Goal: Complete application form

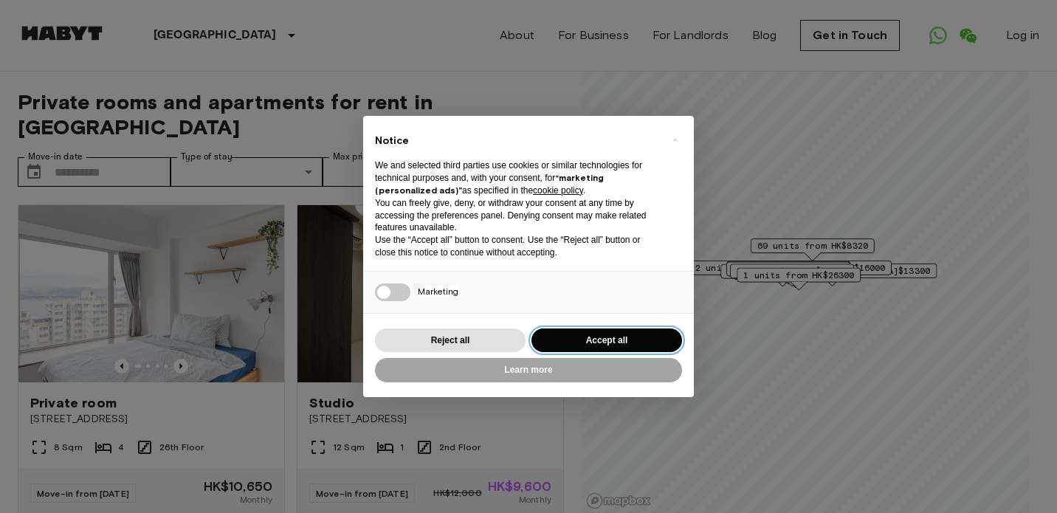
click at [591, 338] on button "Accept all" at bounding box center [606, 340] width 151 height 24
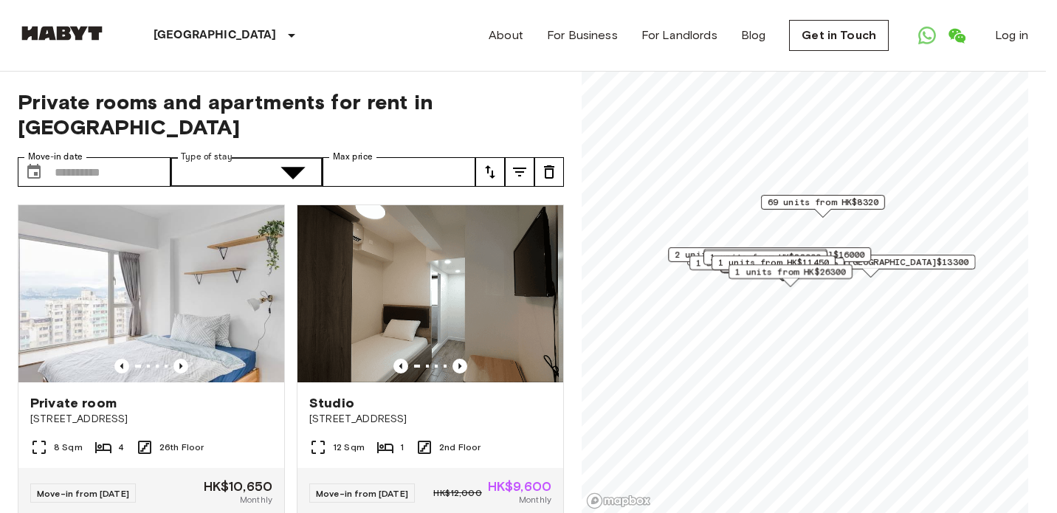
type input "**********"
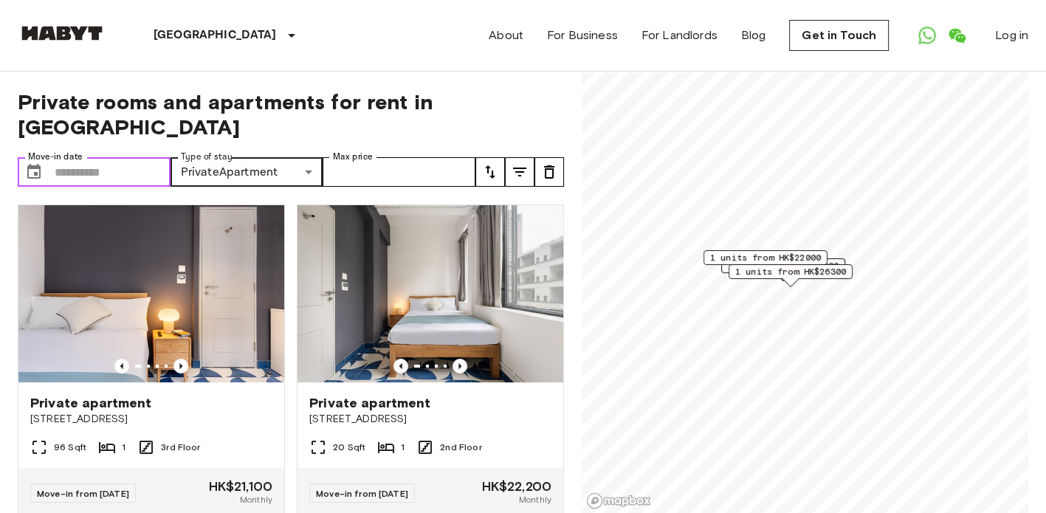
click at [136, 157] on input "Move-in date" at bounding box center [113, 172] width 116 height 30
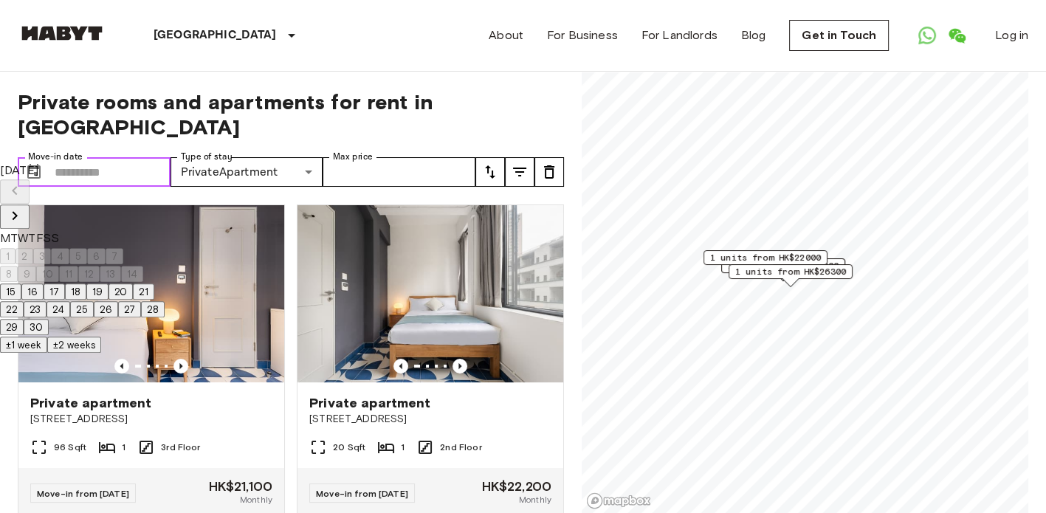
click at [136, 157] on input "Move-in date" at bounding box center [113, 172] width 116 height 30
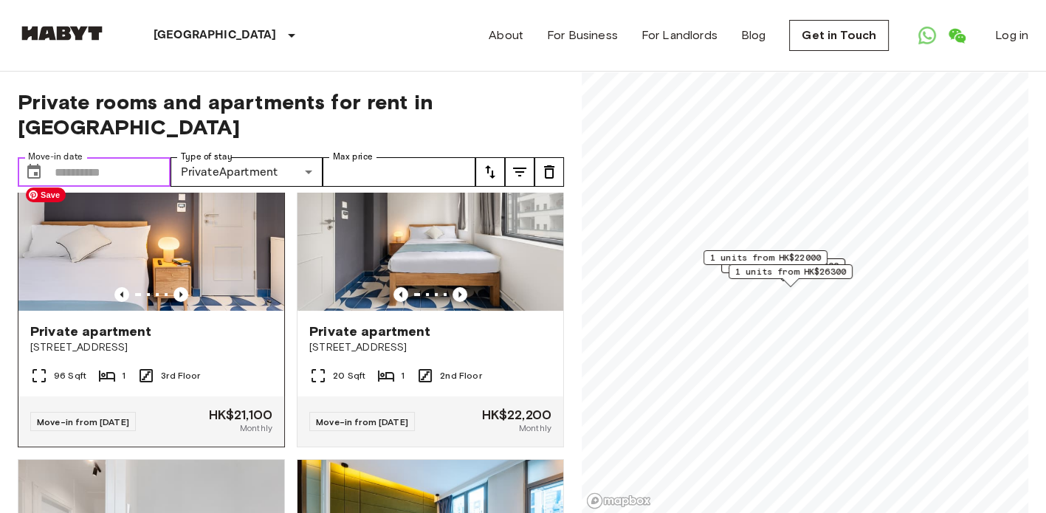
scroll to position [74, 0]
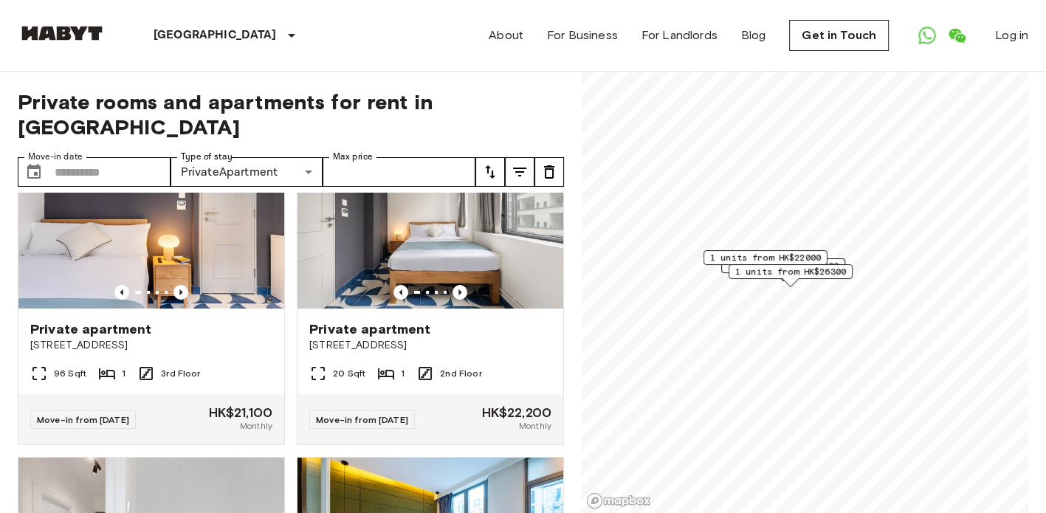
click at [489, 163] on icon "tune" at bounding box center [490, 172] width 18 height 18
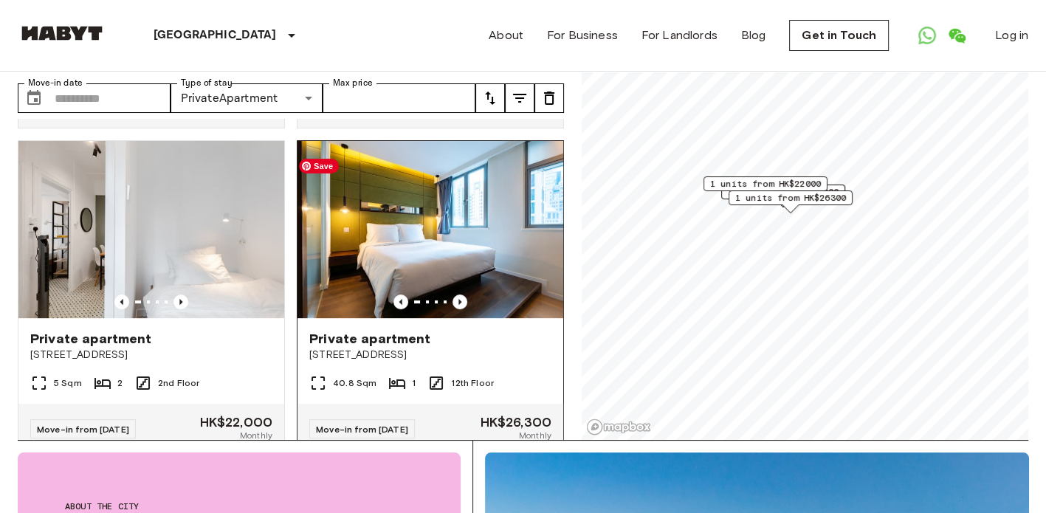
scroll to position [361, 0]
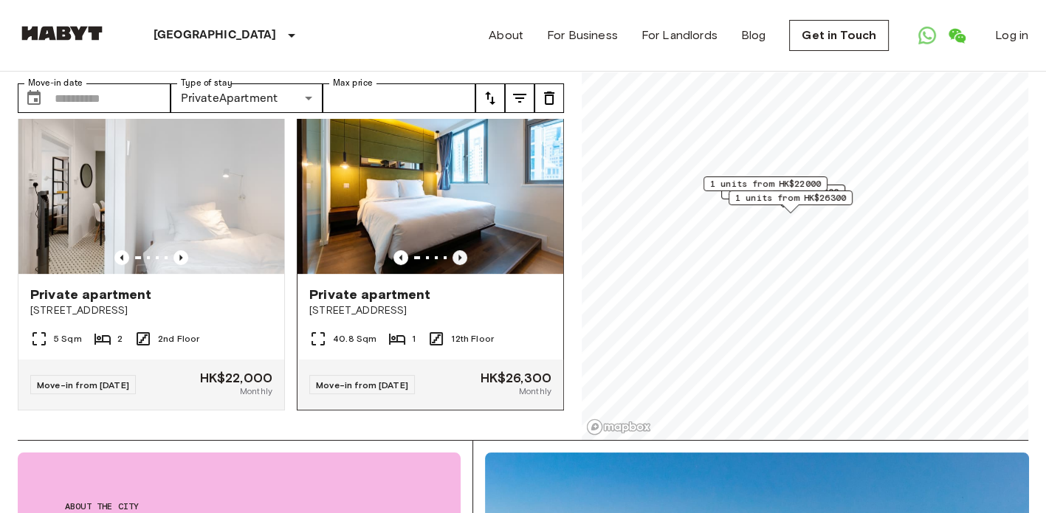
click at [455, 250] on icon "Previous image" at bounding box center [459, 257] width 15 height 15
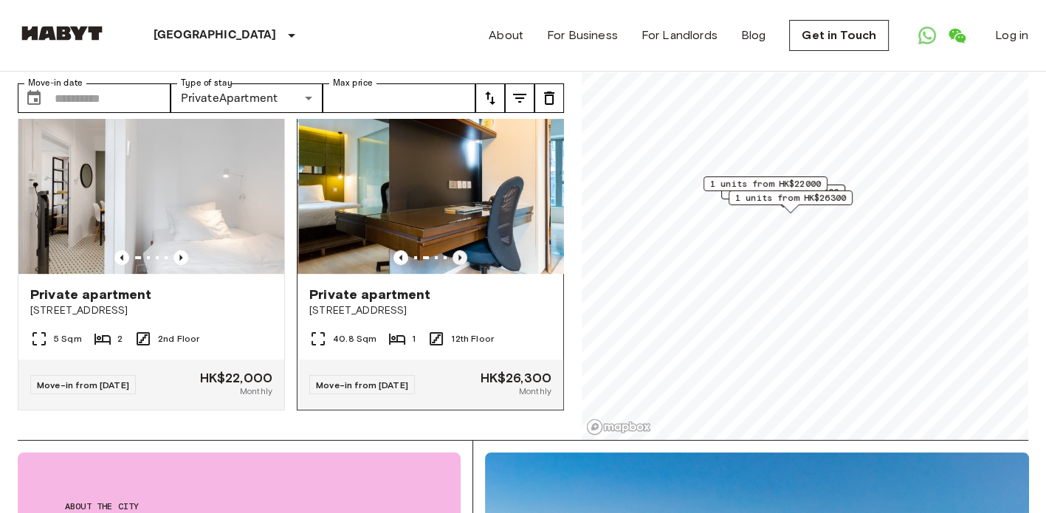
click at [455, 250] on icon "Previous image" at bounding box center [459, 257] width 15 height 15
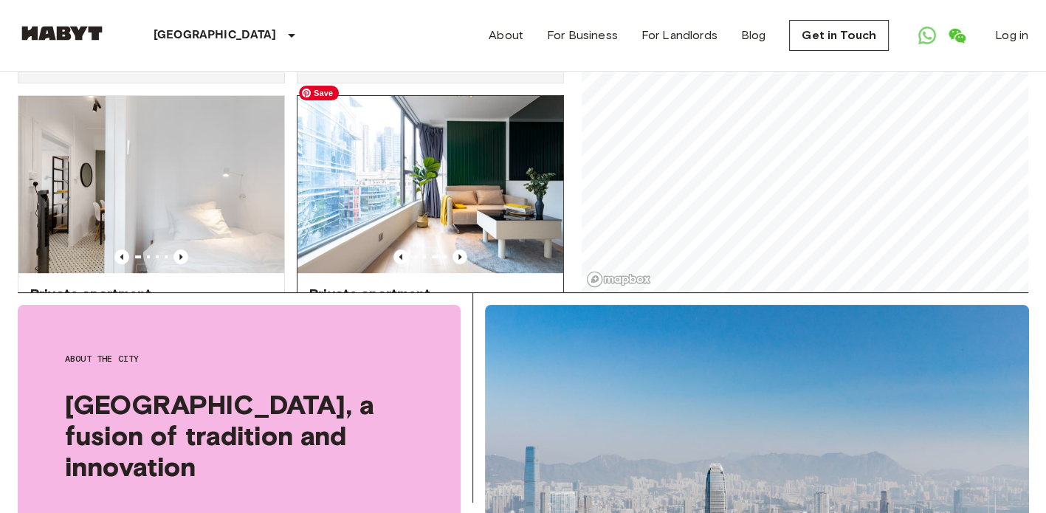
scroll to position [213, 0]
click at [455, 250] on icon "Previous image" at bounding box center [459, 257] width 15 height 15
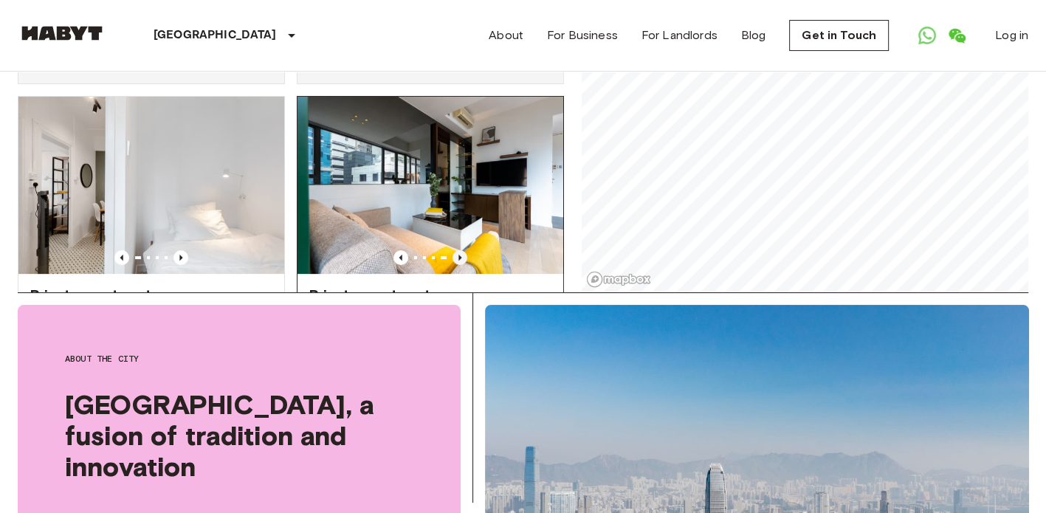
click at [455, 250] on icon "Previous image" at bounding box center [459, 257] width 15 height 15
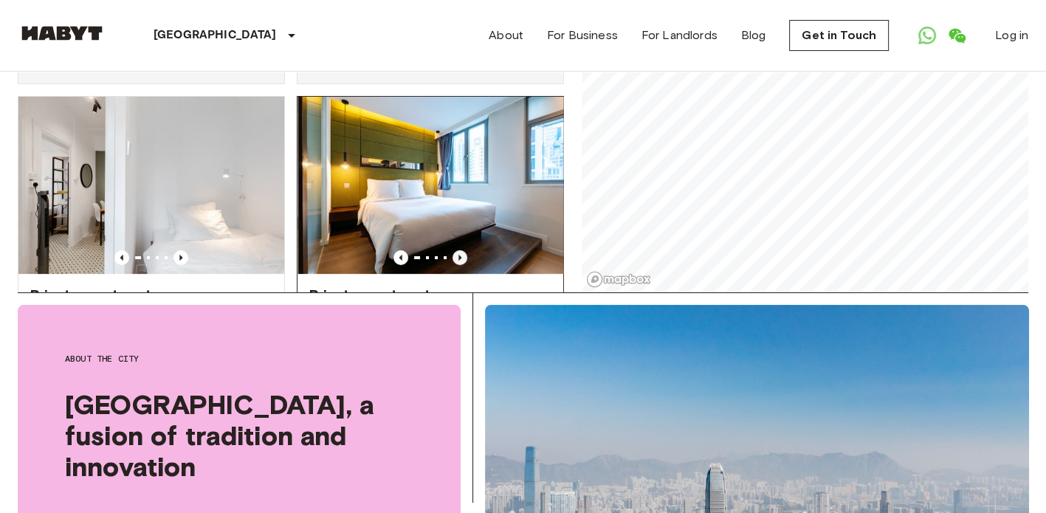
click at [455, 250] on icon "Previous image" at bounding box center [459, 257] width 15 height 15
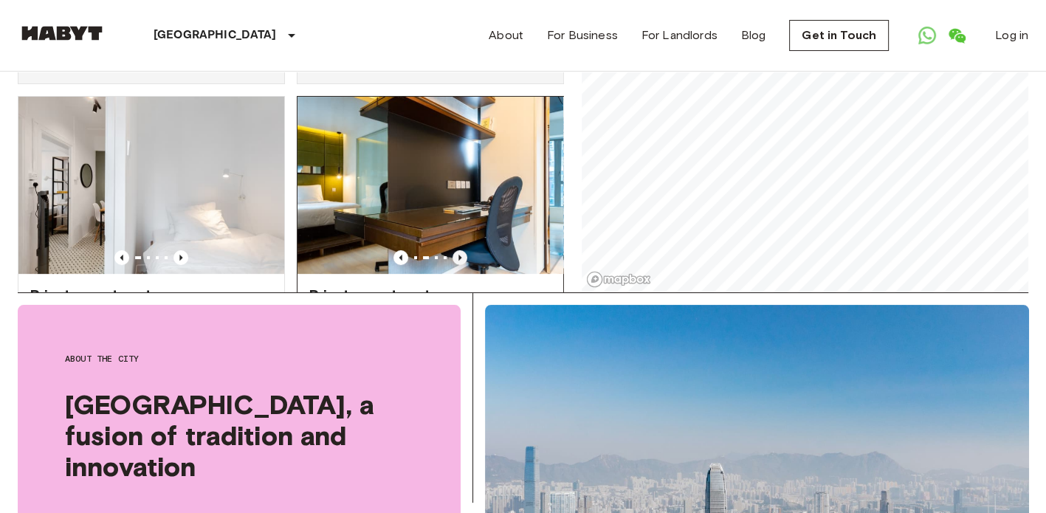
click at [455, 250] on icon "Previous image" at bounding box center [459, 257] width 15 height 15
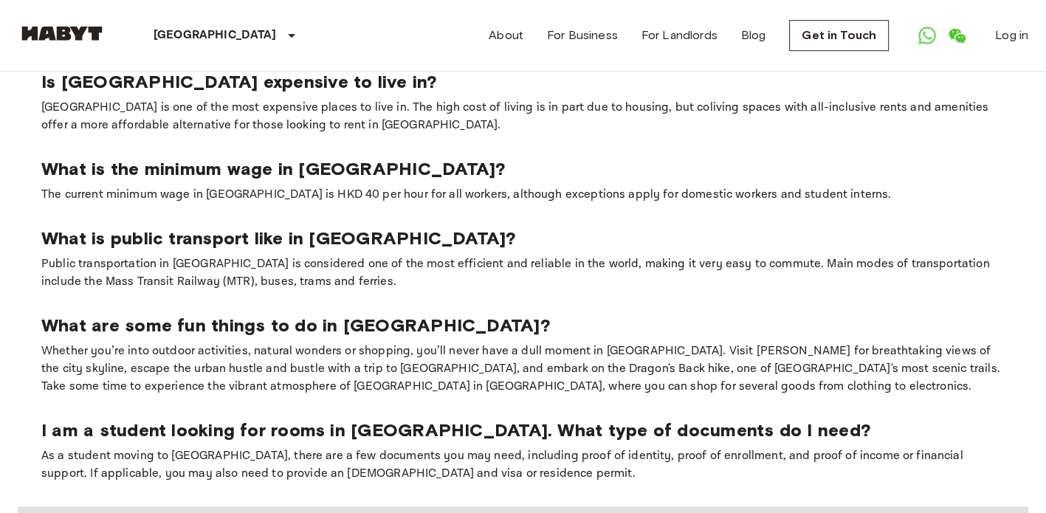
scroll to position [886, 0]
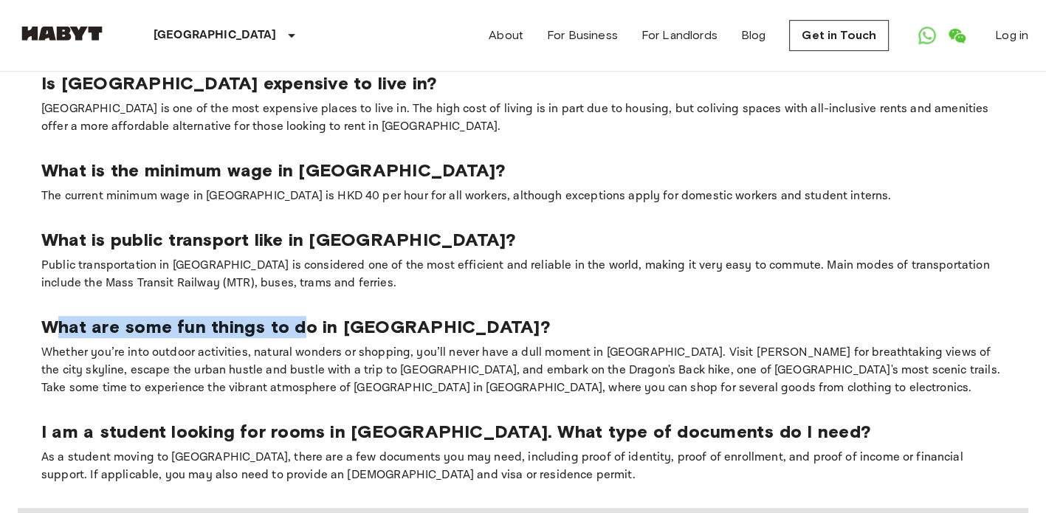
drag, startPoint x: 280, startPoint y: 274, endPoint x: 43, endPoint y: 285, distance: 237.9
click at [43, 316] on p "What are some fun things to do in [GEOGRAPHIC_DATA]?" at bounding box center [522, 327] width 963 height 22
click at [43, 316] on div "What are some fun things to do in [GEOGRAPHIC_DATA]? Whether you’re into outdoo…" at bounding box center [522, 356] width 963 height 81
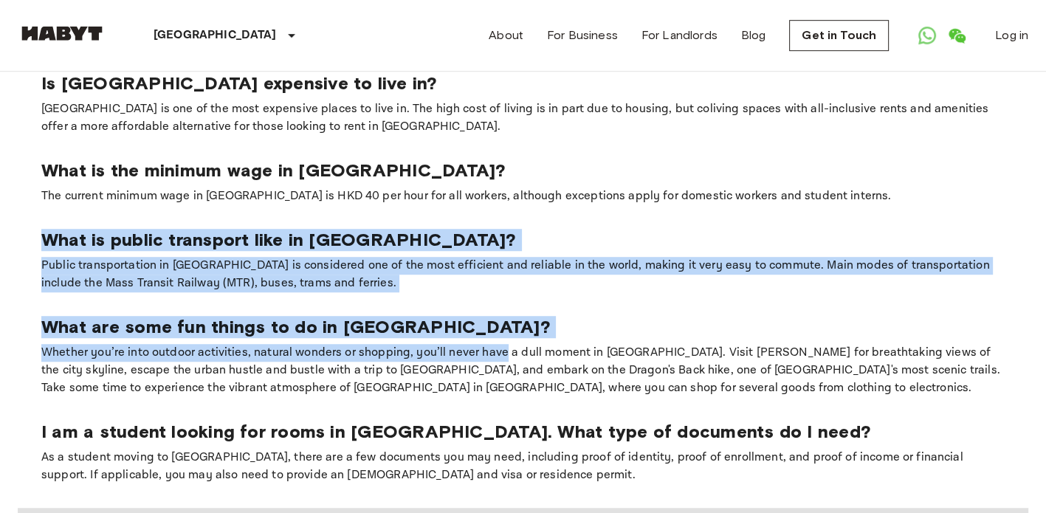
drag, startPoint x: 40, startPoint y: 173, endPoint x: 496, endPoint y: 305, distance: 474.6
click at [496, 305] on section "Is [GEOGRAPHIC_DATA] expensive to live in? [GEOGRAPHIC_DATA] is one of the most…" at bounding box center [523, 278] width 1010 height 459
click at [491, 316] on p "What are some fun things to do in [GEOGRAPHIC_DATA]?" at bounding box center [522, 327] width 963 height 22
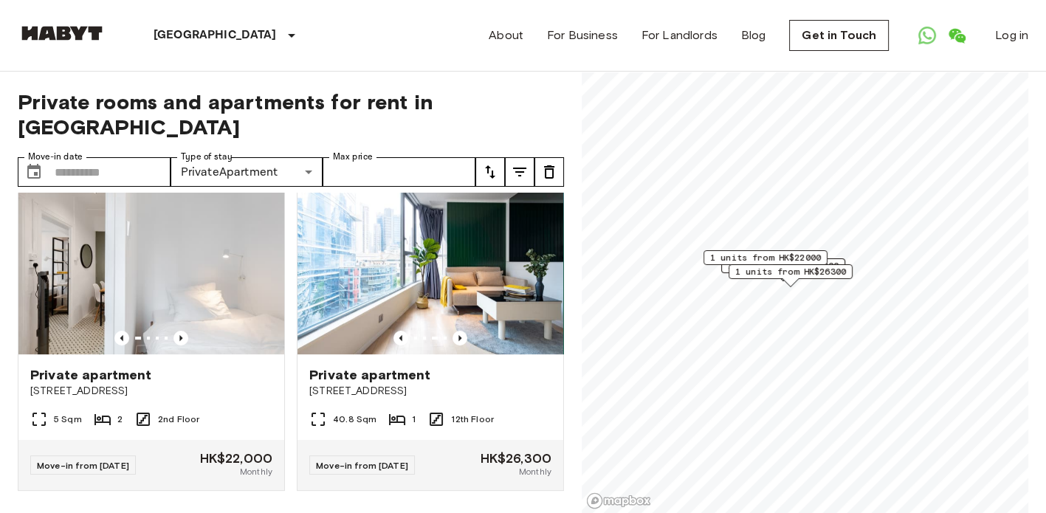
scroll to position [361, 0]
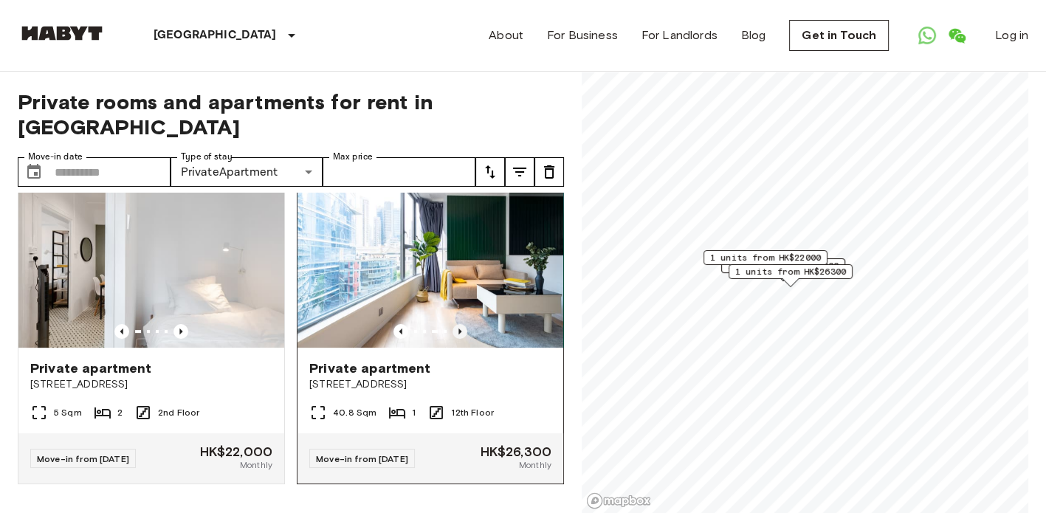
click at [456, 324] on icon "Previous image" at bounding box center [459, 331] width 15 height 15
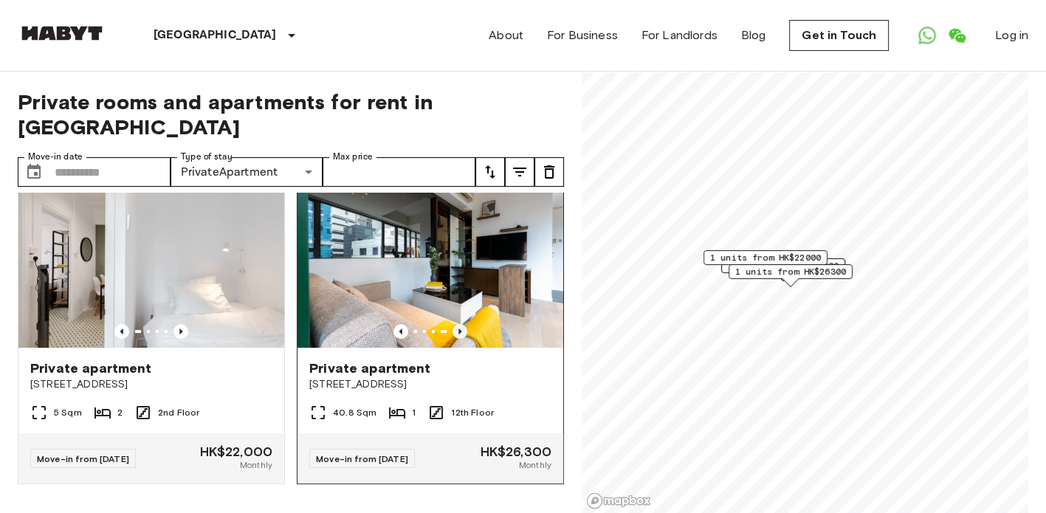
click at [455, 324] on icon "Previous image" at bounding box center [459, 331] width 15 height 15
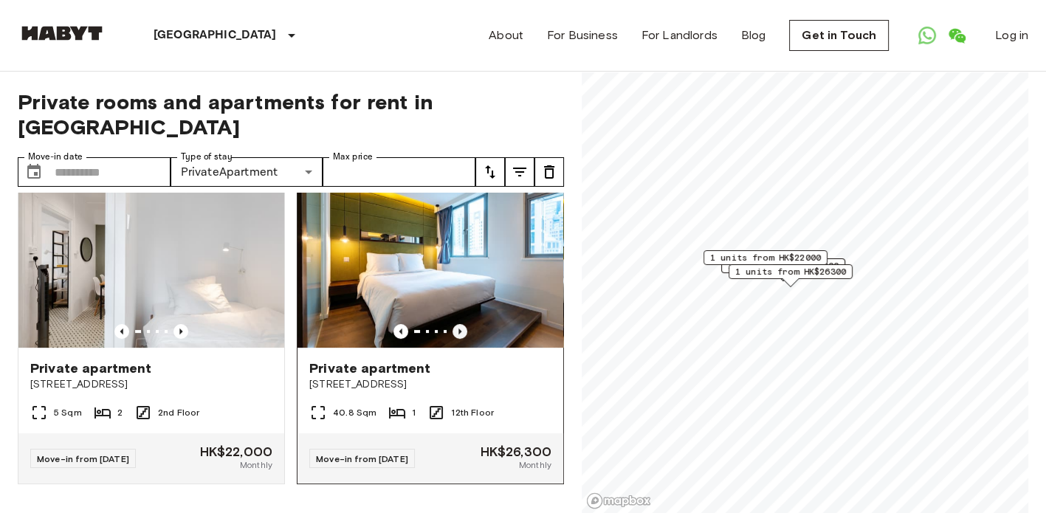
click at [455, 324] on icon "Previous image" at bounding box center [459, 331] width 15 height 15
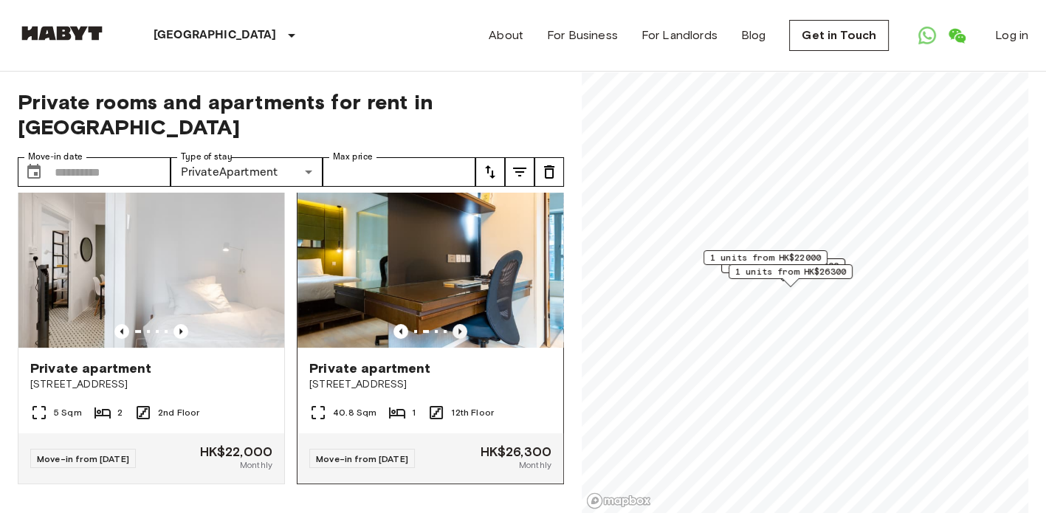
click at [455, 324] on icon "Previous image" at bounding box center [459, 331] width 15 height 15
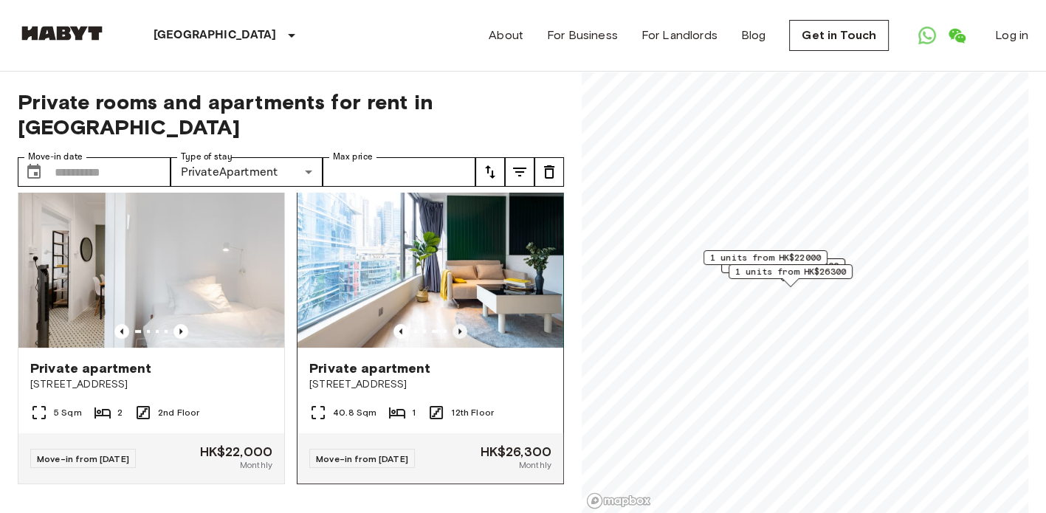
click at [458, 328] on icon "Previous image" at bounding box center [459, 331] width 3 height 6
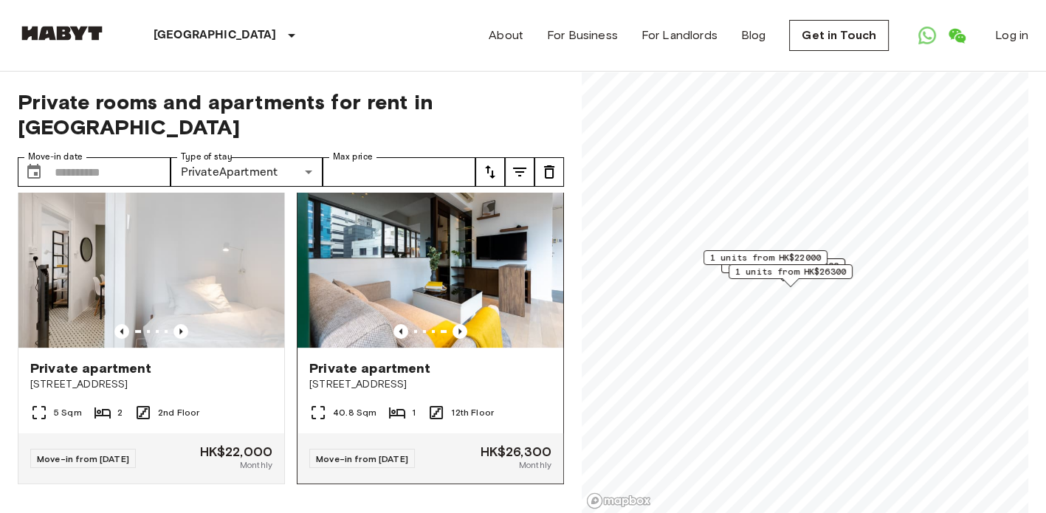
click at [499, 377] on span "[STREET_ADDRESS]" at bounding box center [430, 384] width 242 height 15
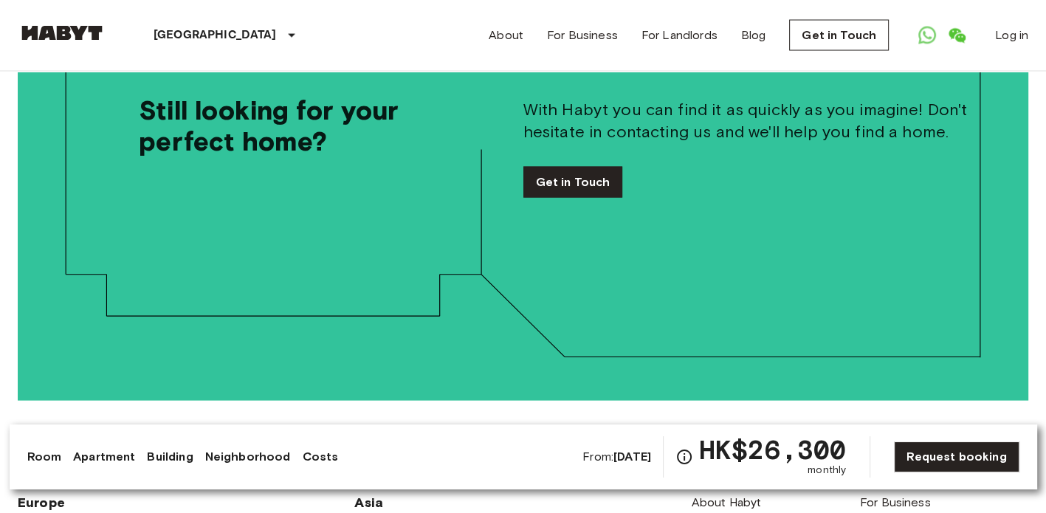
scroll to position [2725, 0]
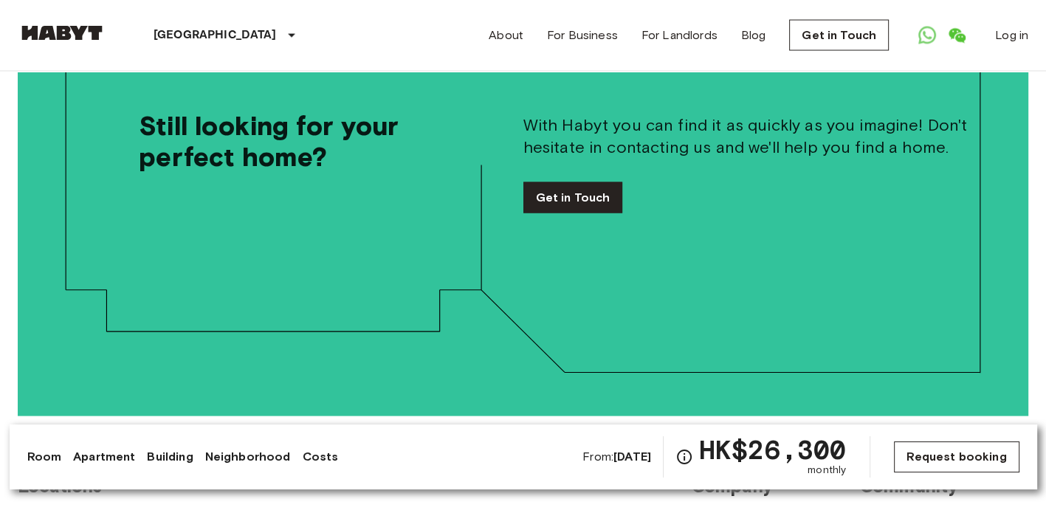
click at [931, 453] on link "Request booking" at bounding box center [956, 456] width 125 height 31
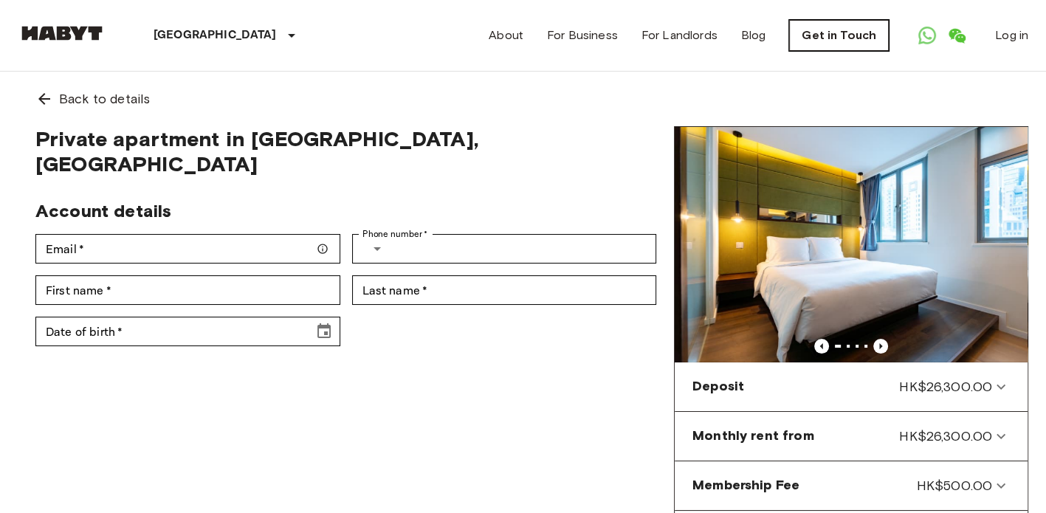
click at [841, 30] on link "Get in Touch" at bounding box center [839, 35] width 100 height 31
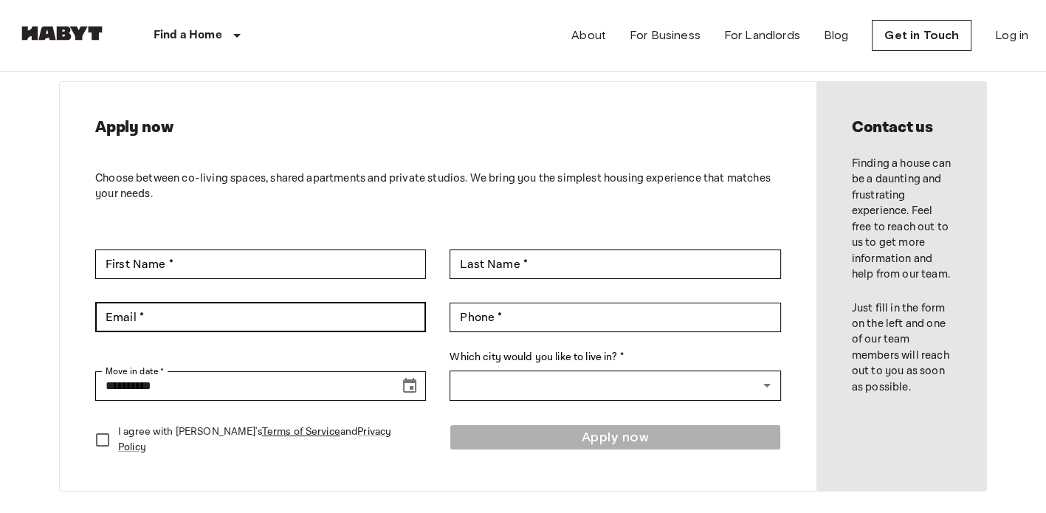
scroll to position [148, 0]
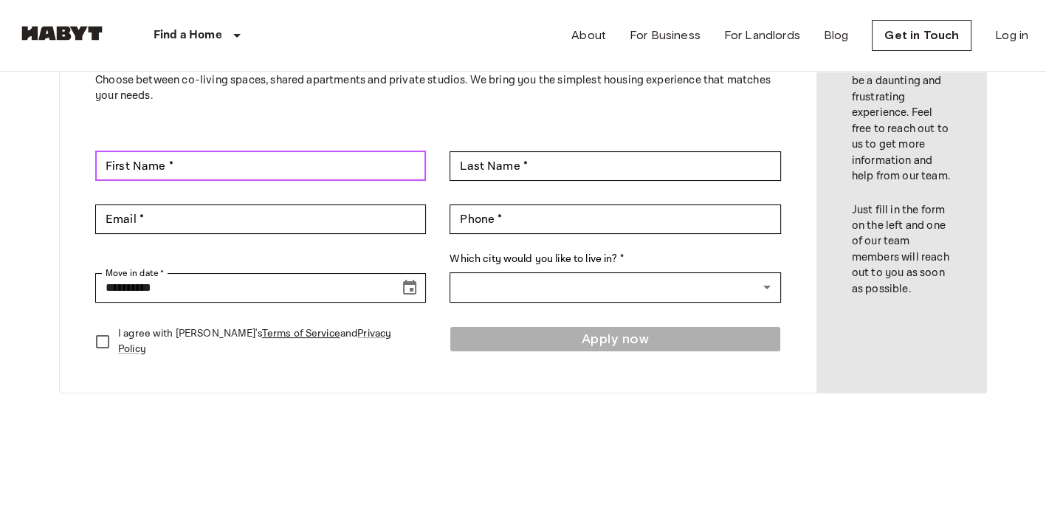
click at [171, 167] on input "First Name *" at bounding box center [260, 166] width 331 height 30
type input "*"
type input "*******"
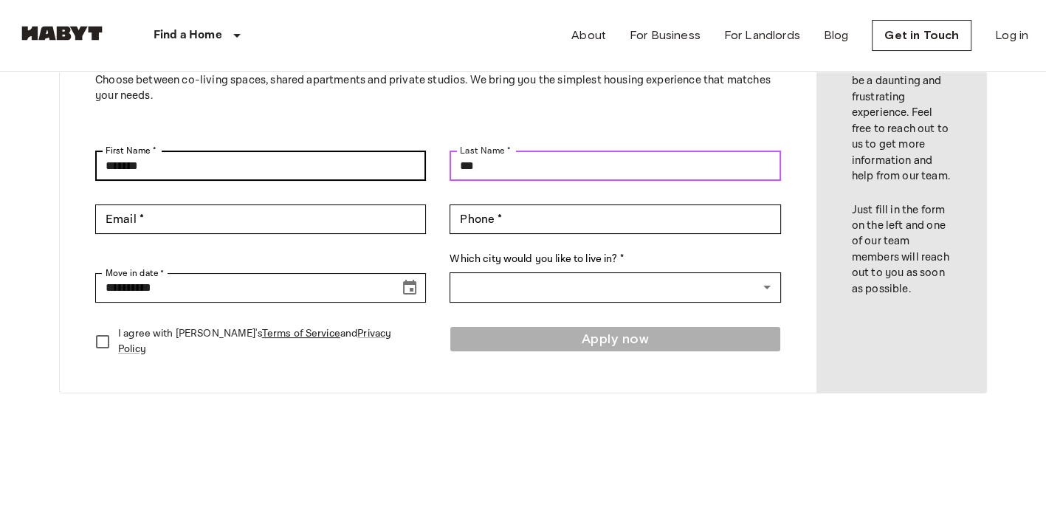
type input "***"
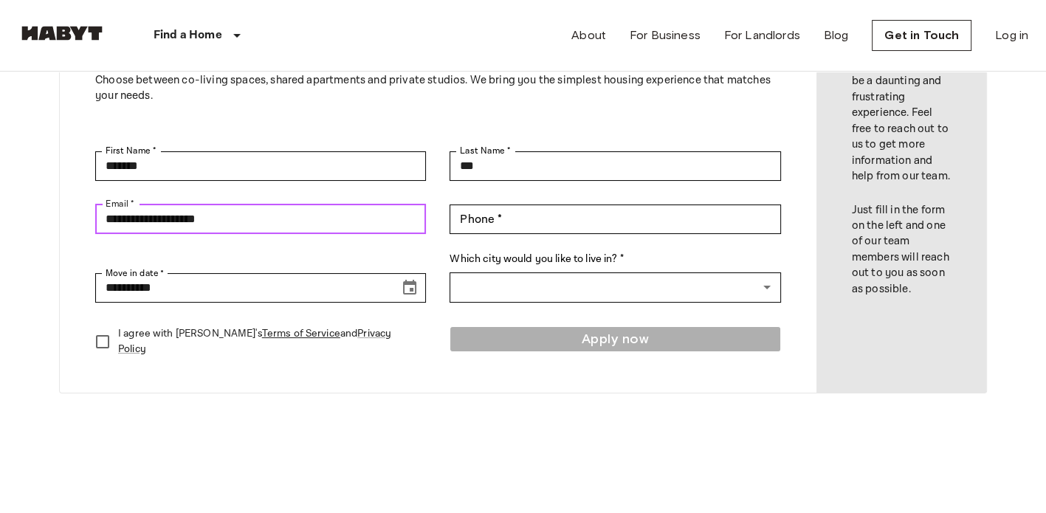
type input "**********"
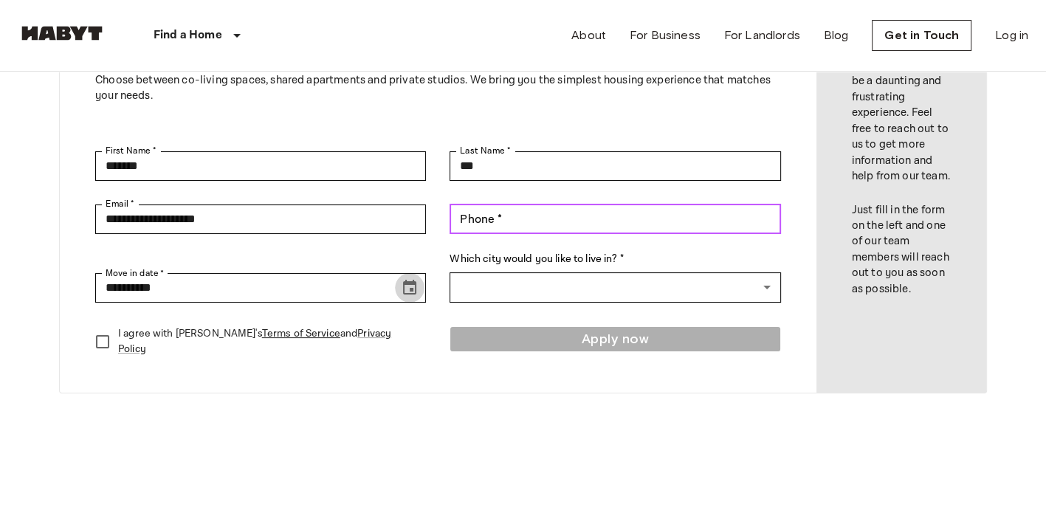
click at [491, 223] on input "Phone *" at bounding box center [614, 219] width 331 height 30
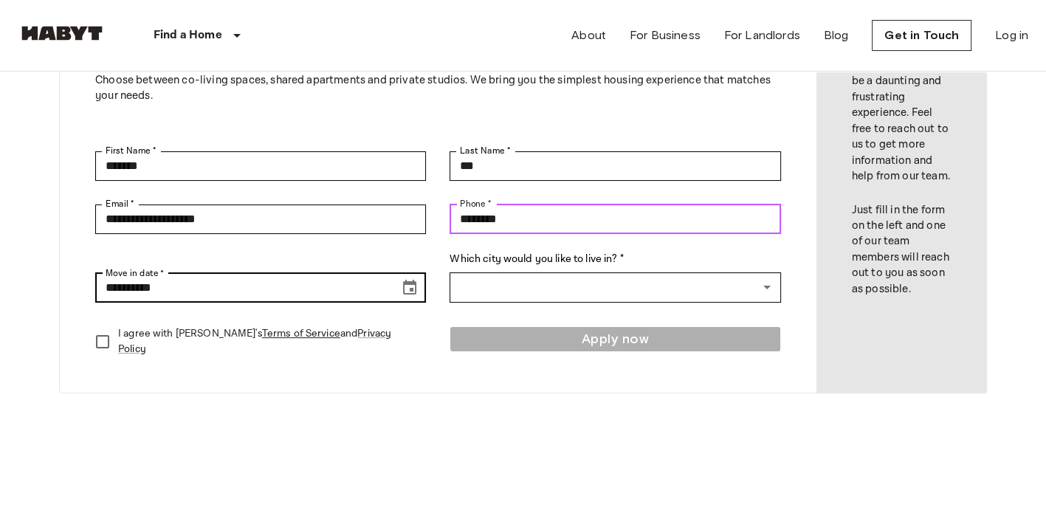
type input "********"
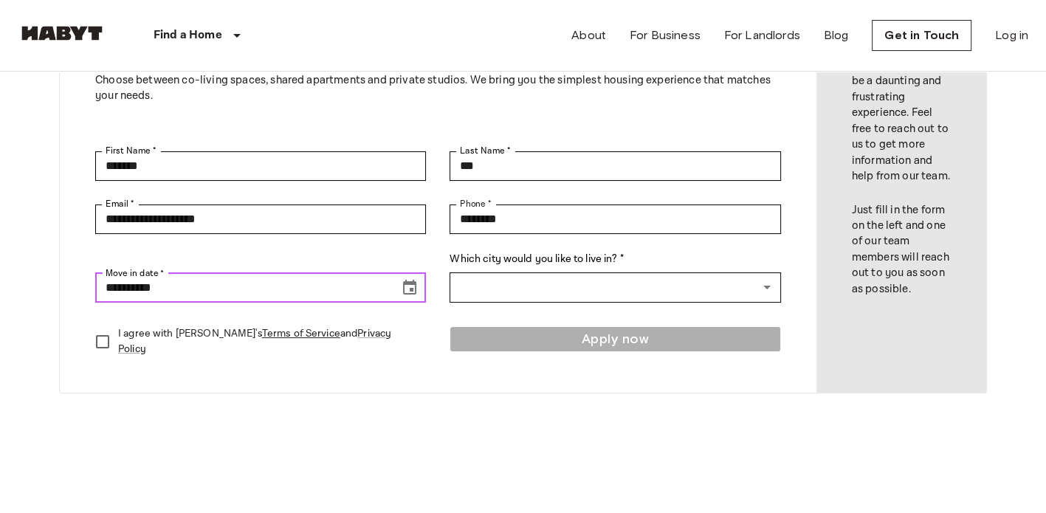
click at [326, 289] on input "**********" at bounding box center [242, 288] width 294 height 30
click at [408, 288] on icon "Choose date, selected date is Sep 16, 2025" at bounding box center [410, 288] width 18 height 18
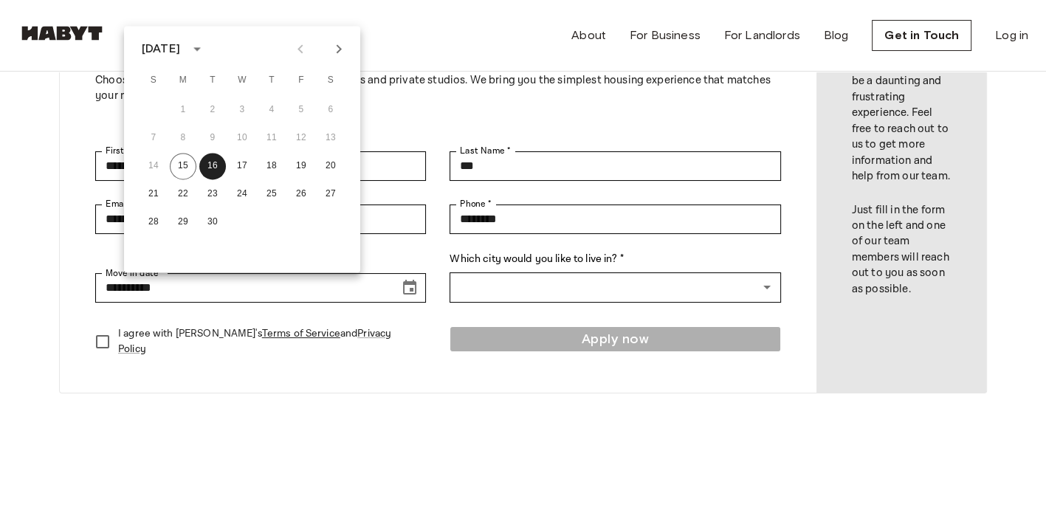
click at [331, 57] on icon "Next month" at bounding box center [339, 49] width 18 height 18
click at [242, 108] on button "1" at bounding box center [242, 110] width 27 height 27
type input "**********"
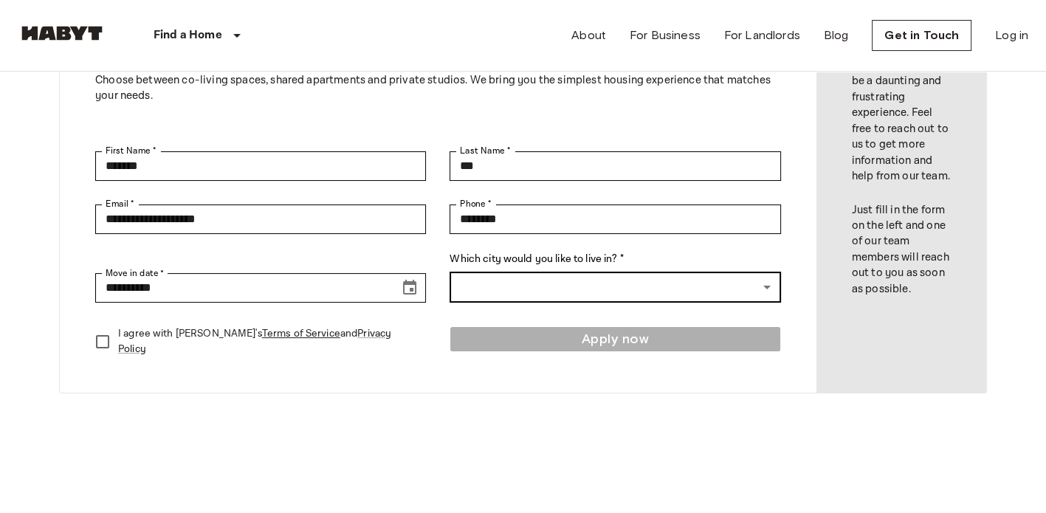
click at [502, 280] on body "**********" at bounding box center [523, 484] width 1046 height 1264
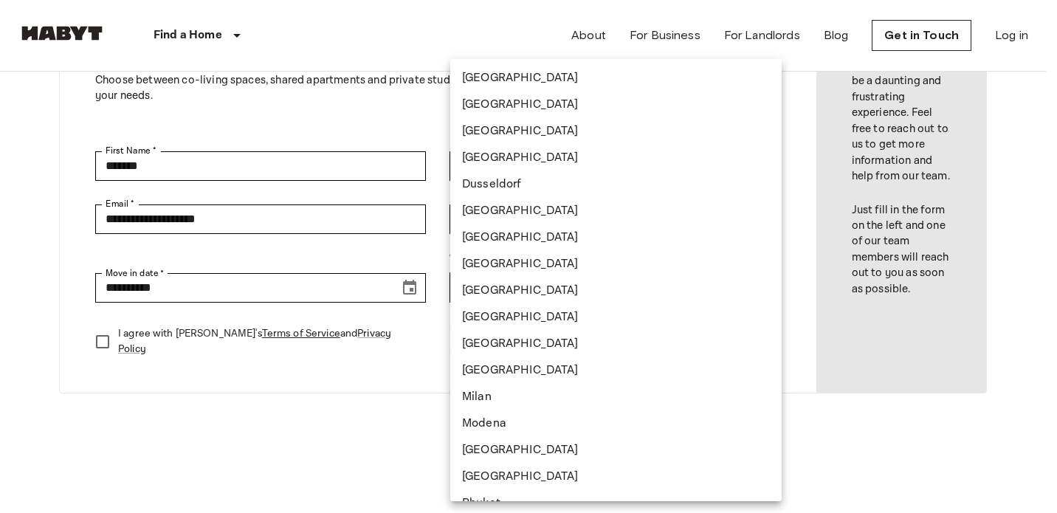
click at [506, 286] on li "[GEOGRAPHIC_DATA]" at bounding box center [615, 290] width 331 height 27
type input "*********"
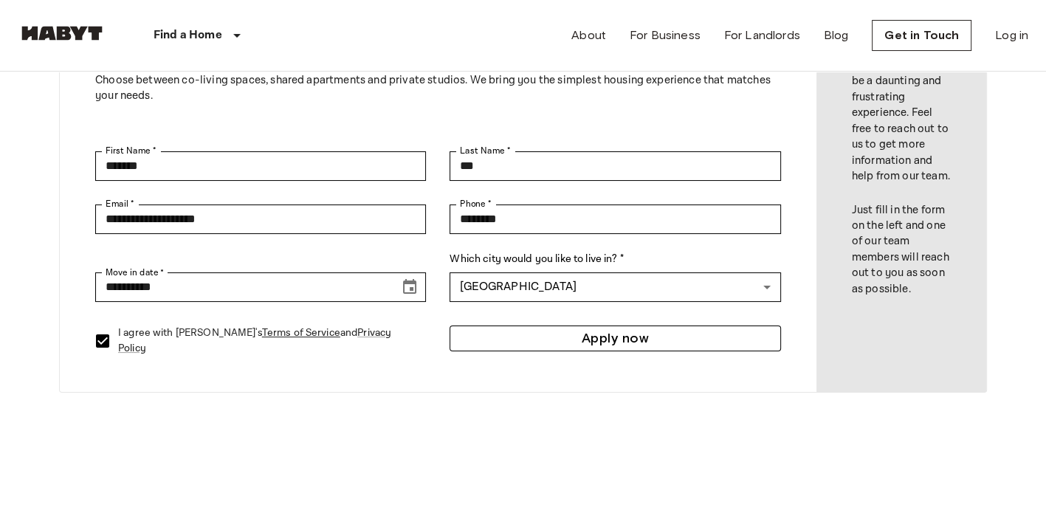
click at [509, 338] on button "Apply now" at bounding box center [614, 338] width 331 height 26
